Goal: Task Accomplishment & Management: Use online tool/utility

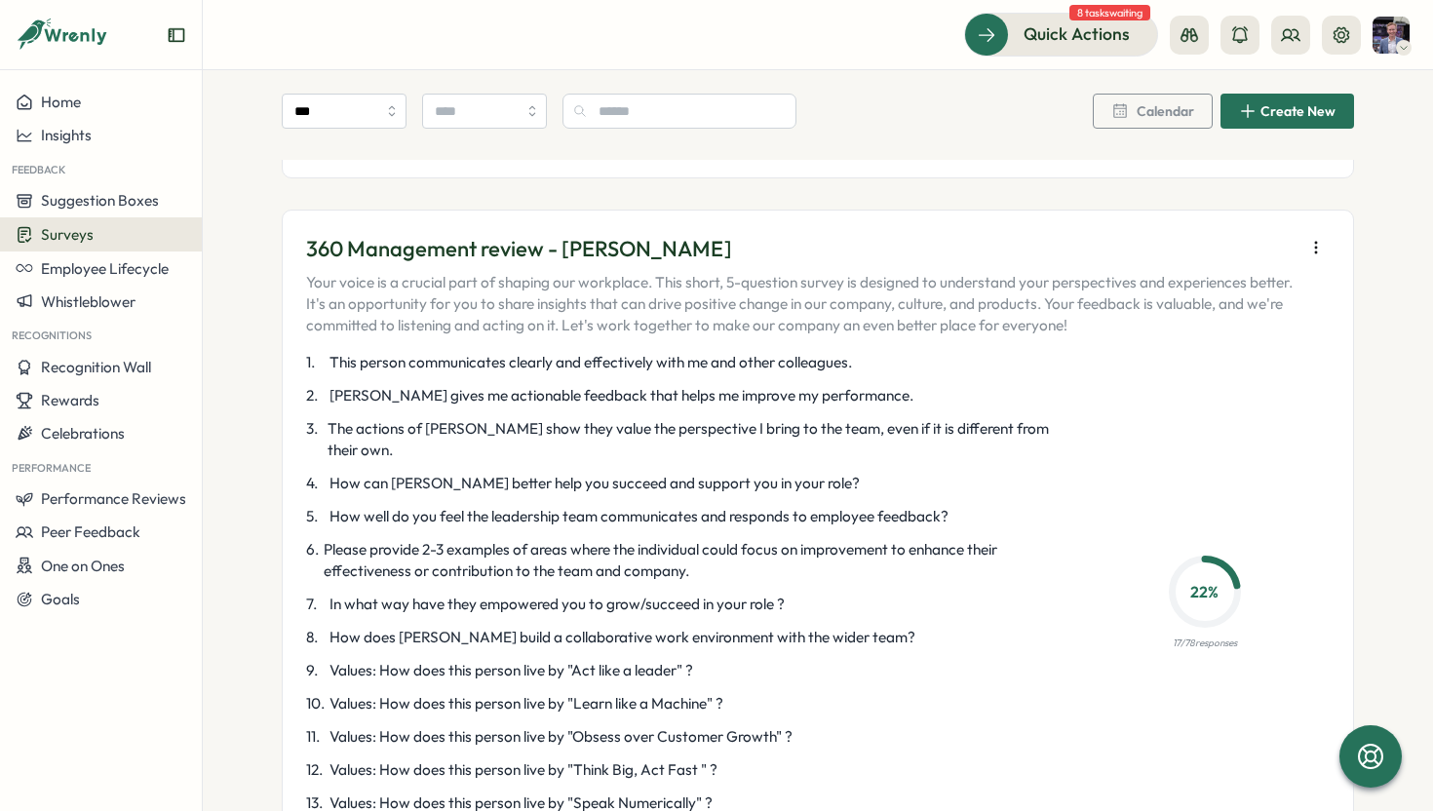
scroll to position [5196, 0]
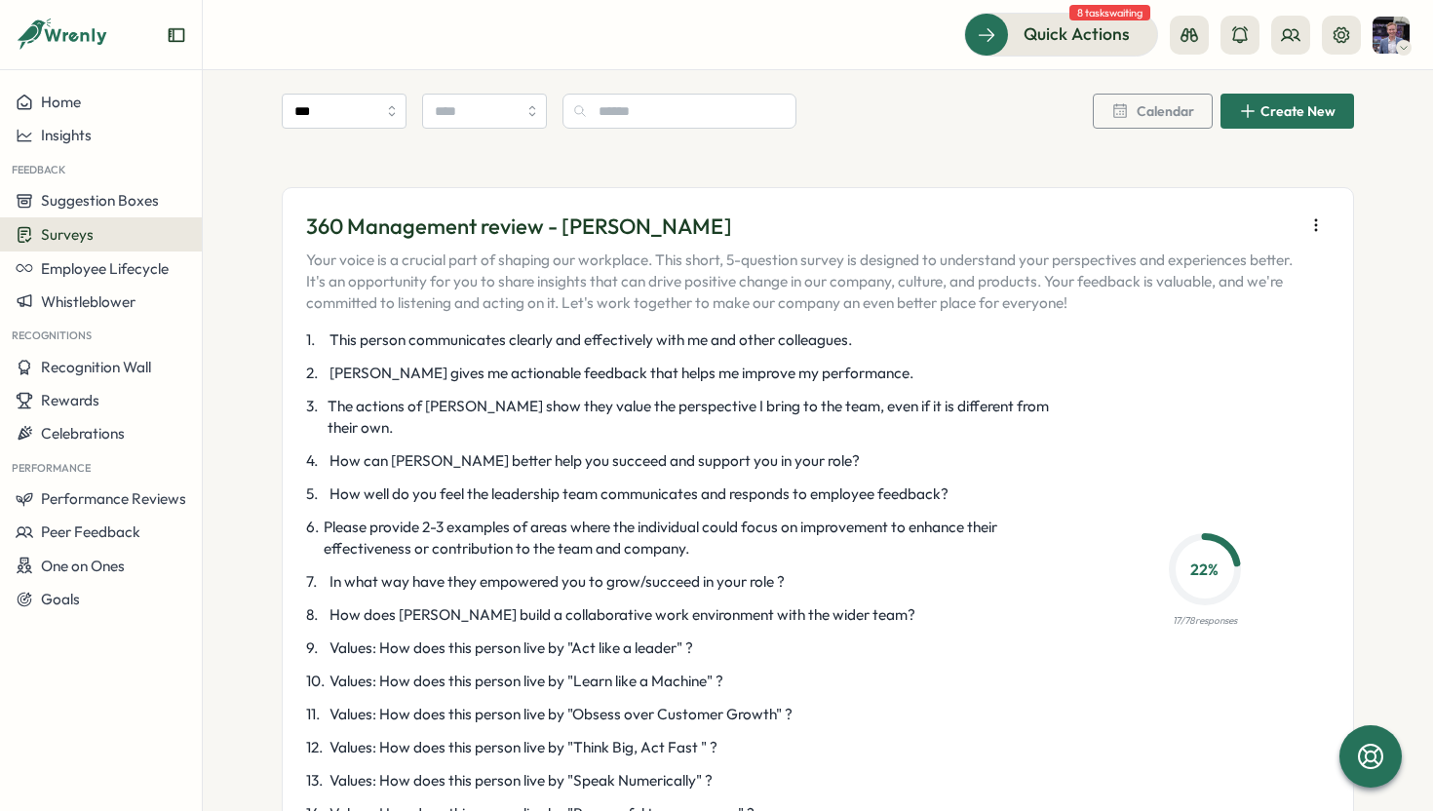
click at [1186, 741] on div "360 Management review - [PERSON_NAME] Your voice is a crucial part of shaping o…" at bounding box center [818, 540] width 1072 height 707
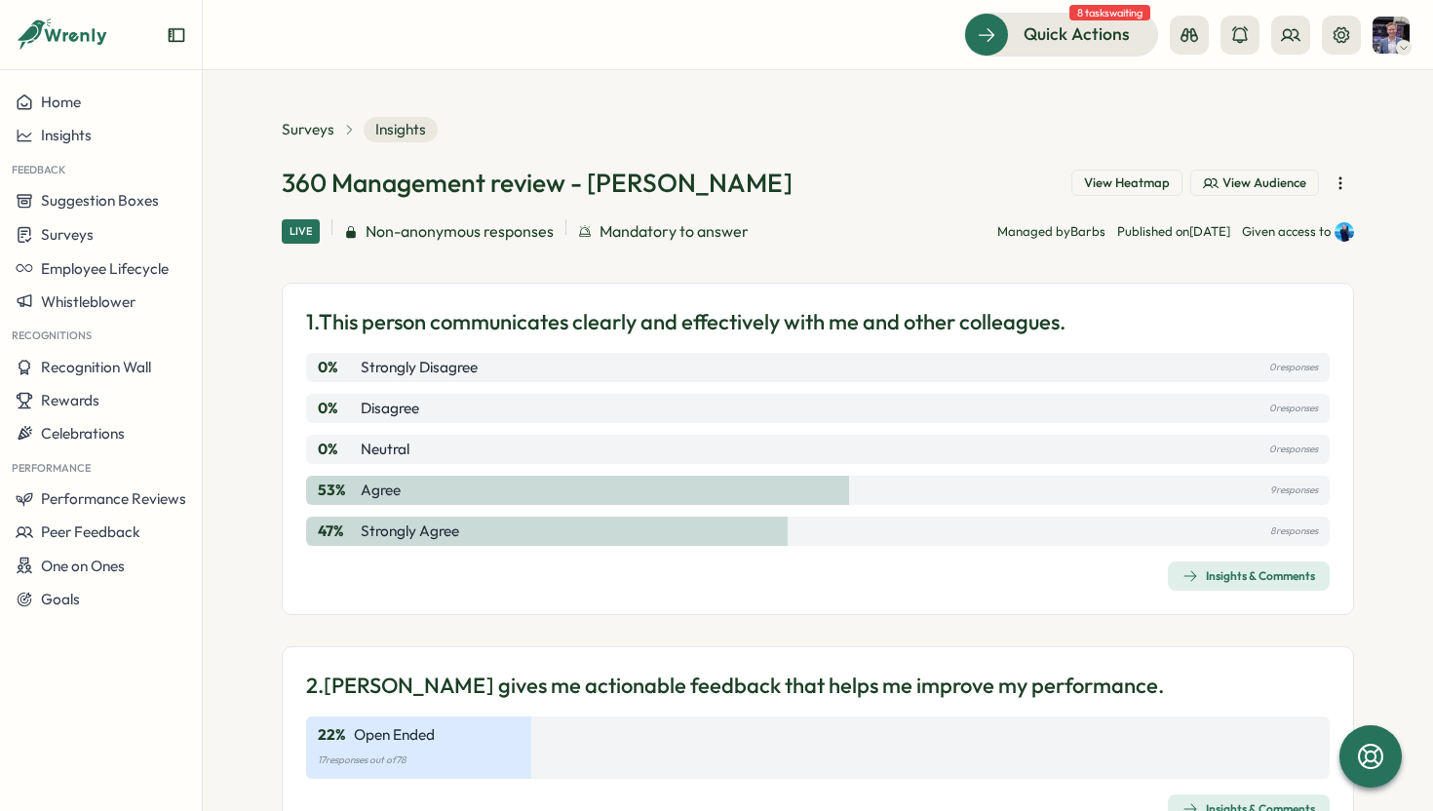
click at [1115, 176] on span "View Heatmap" at bounding box center [1127, 183] width 86 height 18
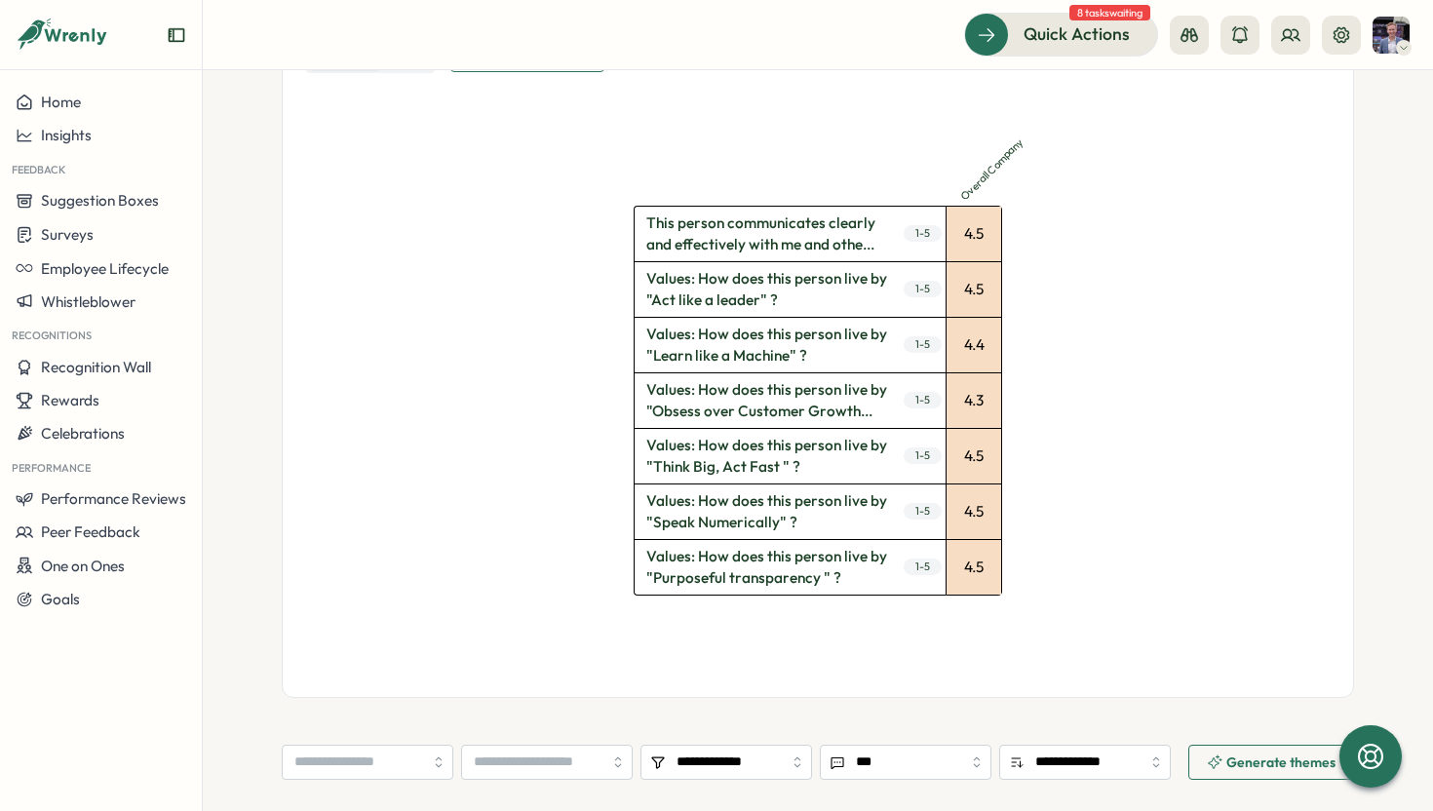
scroll to position [621, 0]
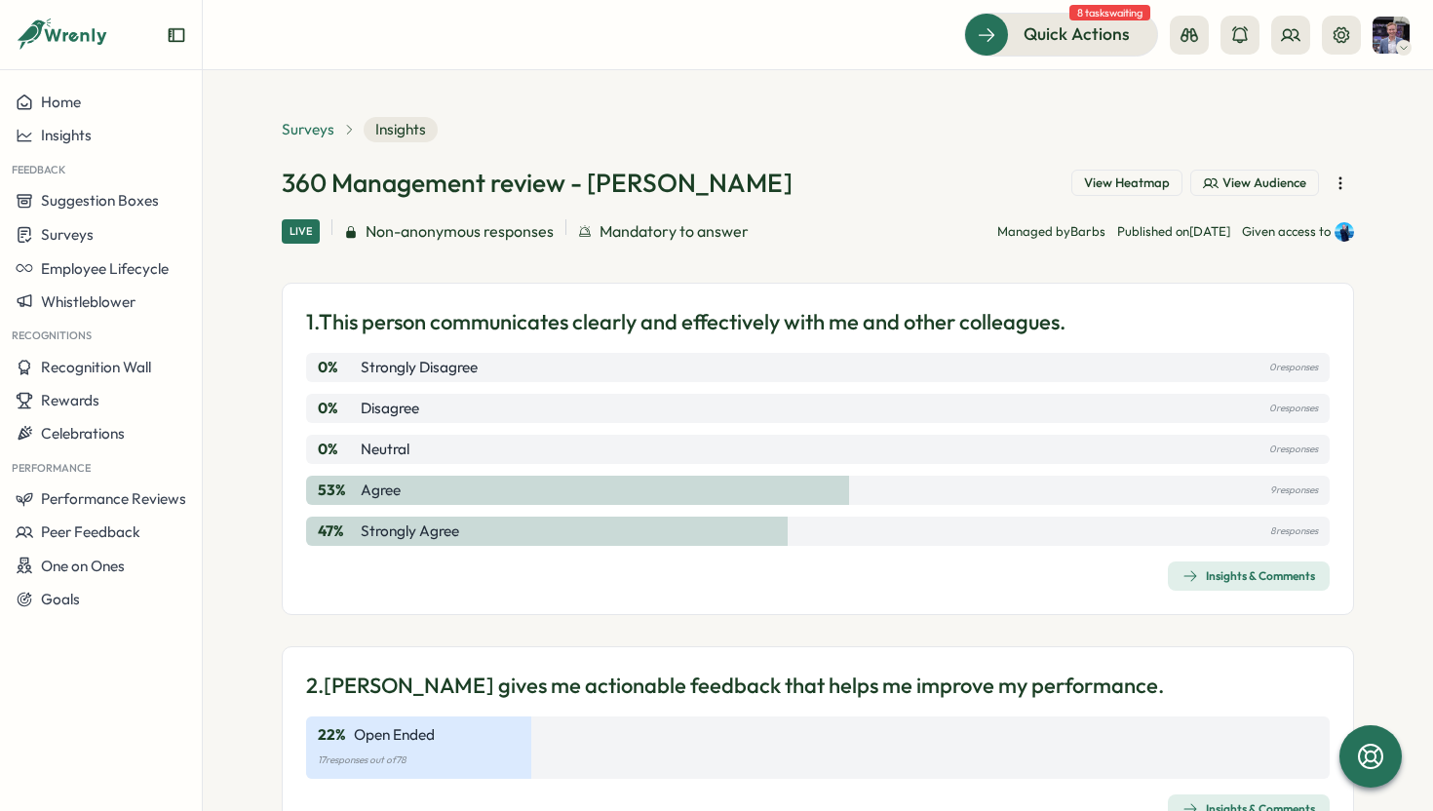
click at [288, 121] on span "Surveys" at bounding box center [308, 129] width 53 height 21
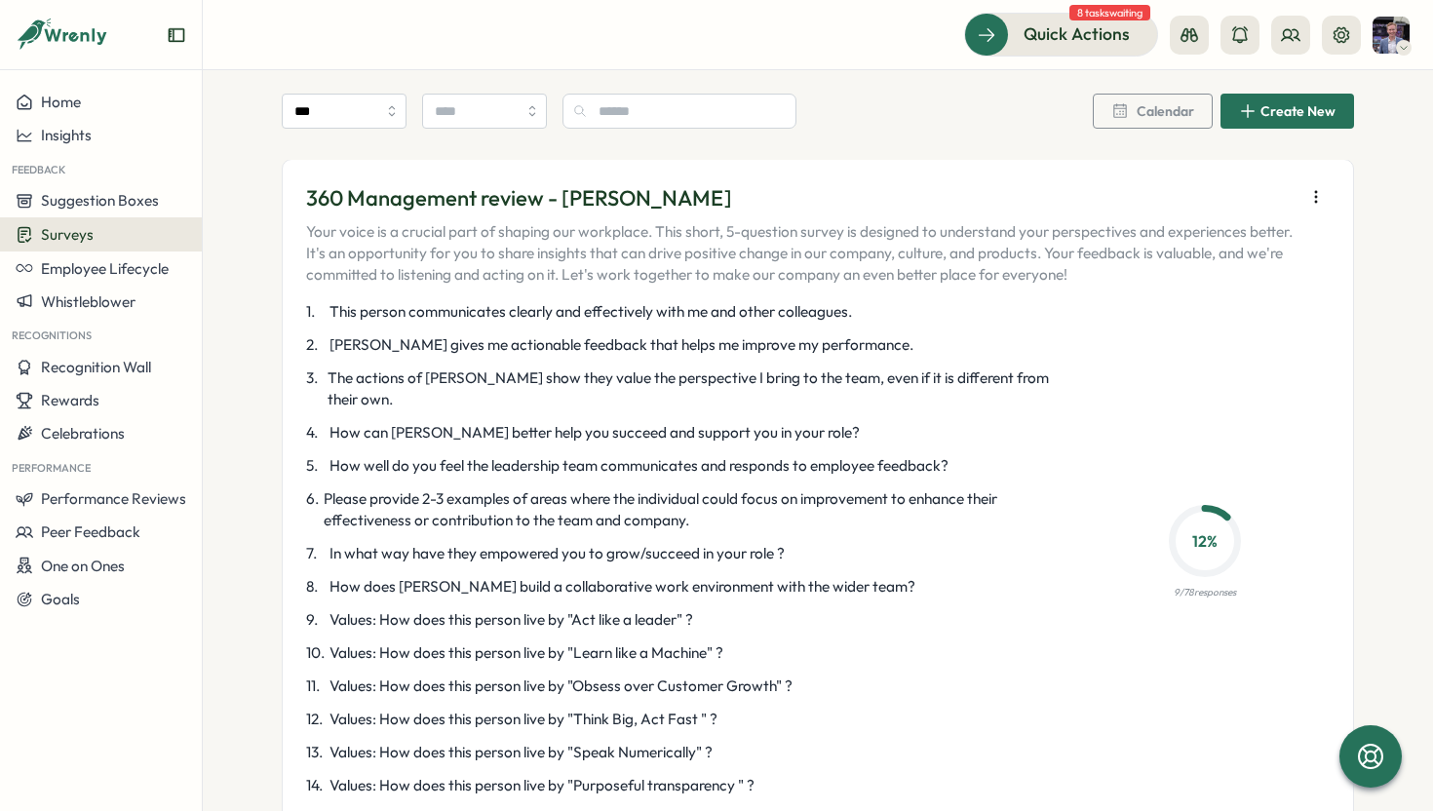
scroll to position [3032, 0]
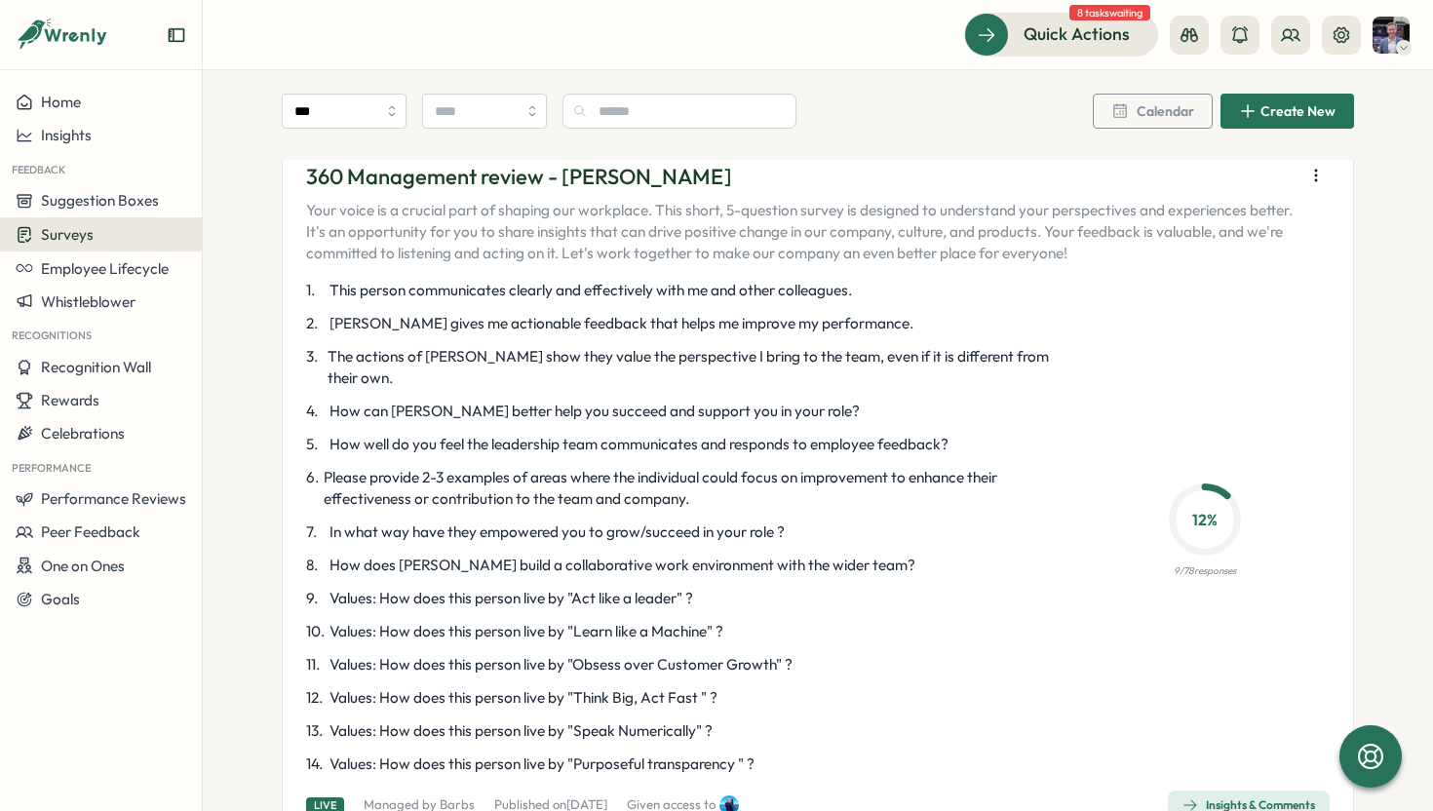
click at [1200, 791] on span "Insights & Comments" at bounding box center [1248, 804] width 133 height 27
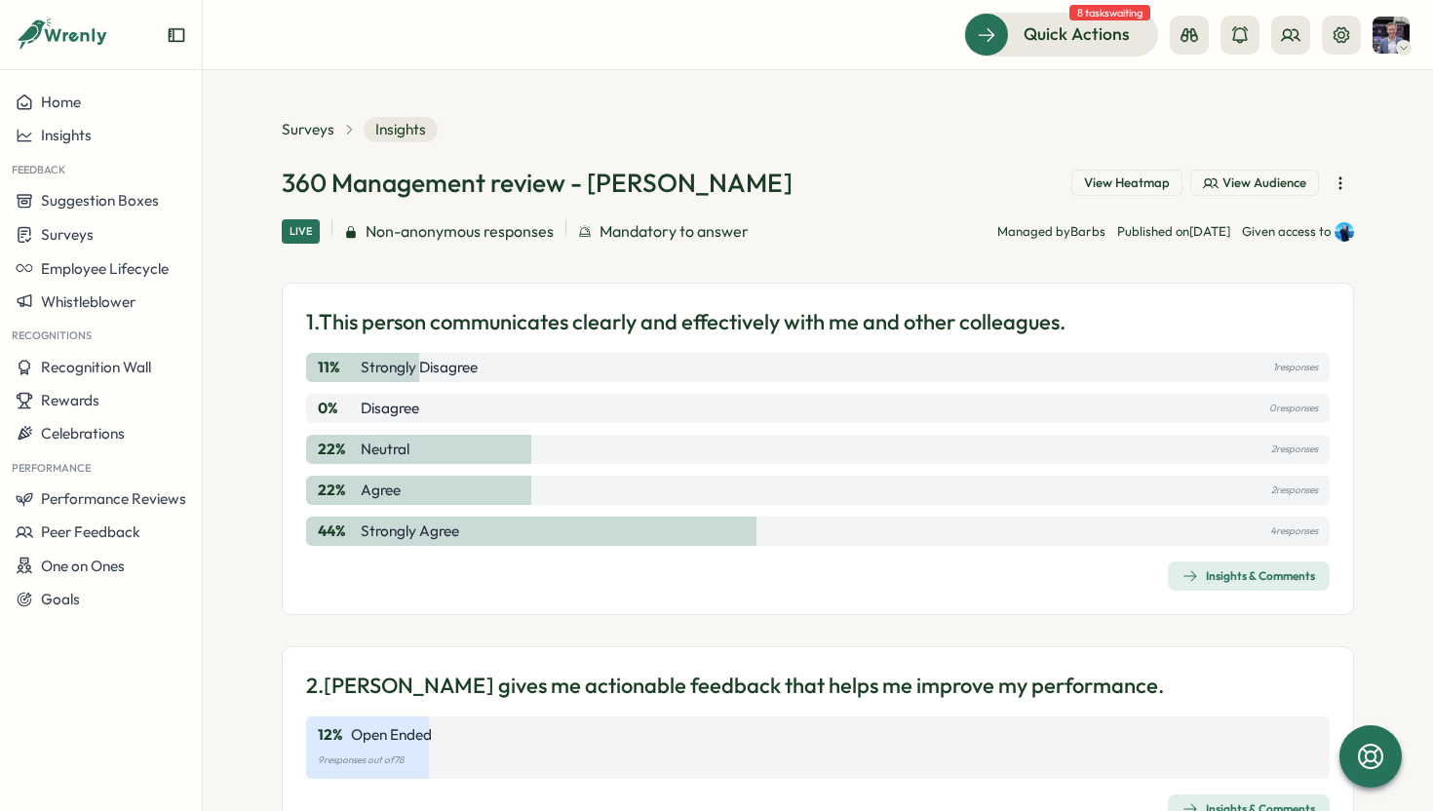
click at [1158, 191] on button "View Heatmap" at bounding box center [1126, 183] width 111 height 27
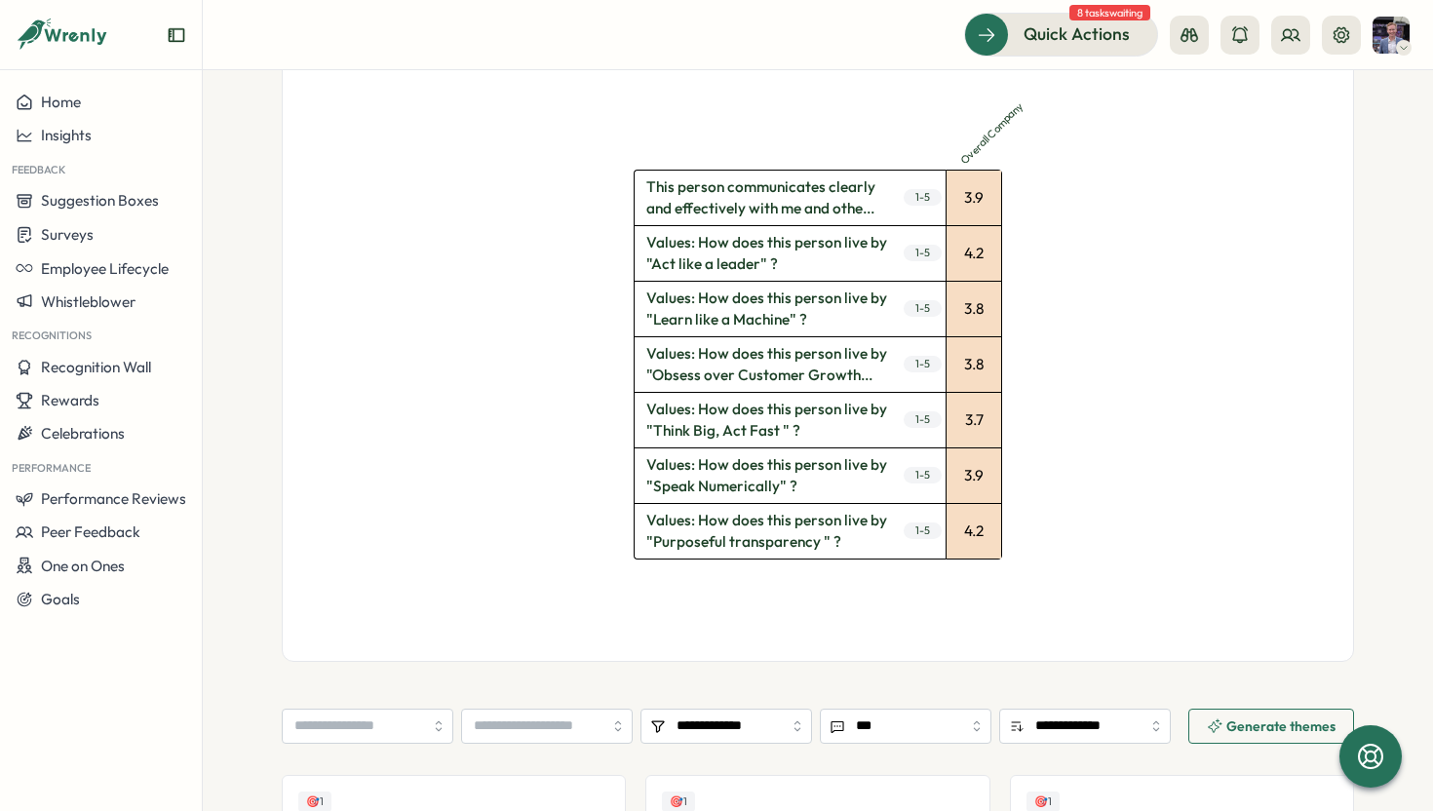
scroll to position [641, 0]
